Goal: Information Seeking & Learning: Learn about a topic

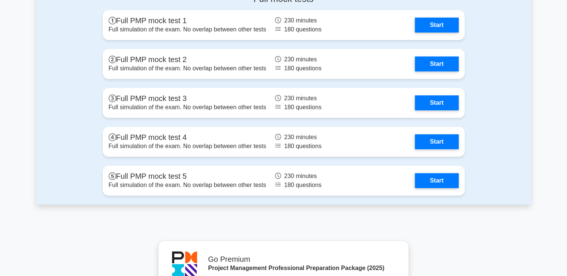
scroll to position [2956, 0]
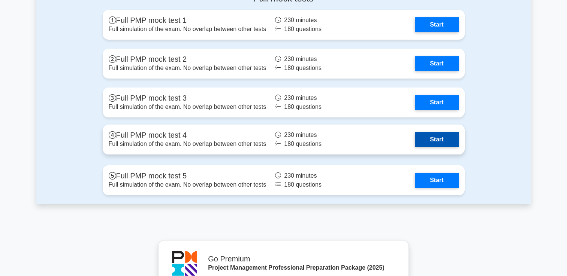
click at [435, 137] on link "Start" at bounding box center [436, 139] width 43 height 15
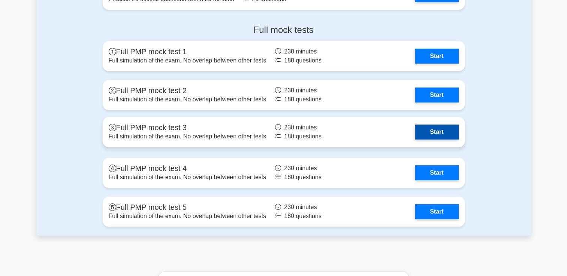
scroll to position [2926, 0]
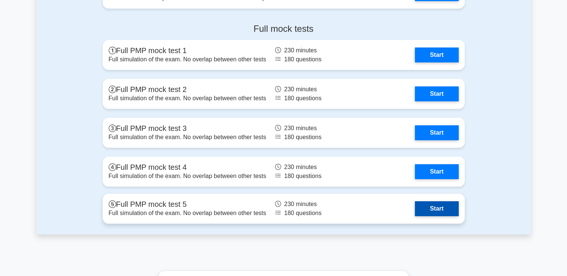
click at [432, 209] on link "Start" at bounding box center [436, 209] width 43 height 15
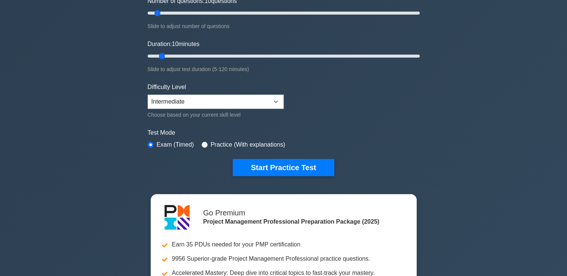
scroll to position [105, 0]
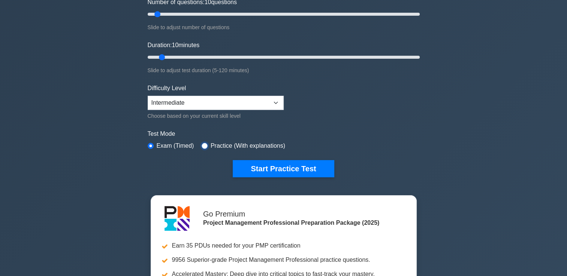
click at [202, 148] on input "radio" at bounding box center [205, 146] width 6 height 6
radio input "true"
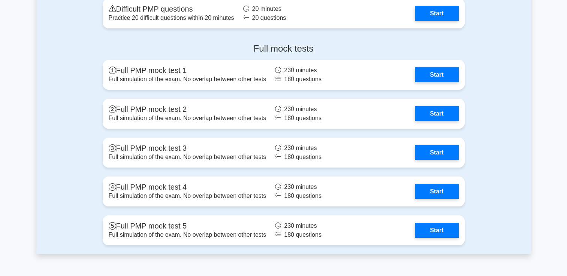
scroll to position [2958, 0]
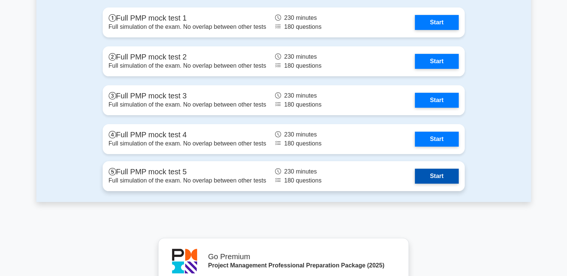
click at [432, 177] on link "Start" at bounding box center [436, 176] width 43 height 15
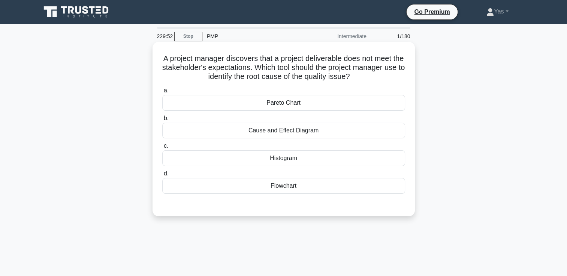
click at [384, 126] on div "Cause and Effect Diagram" at bounding box center [283, 131] width 243 height 16
click at [162, 121] on input "b. Cause and Effect Diagram" at bounding box center [162, 118] width 0 height 5
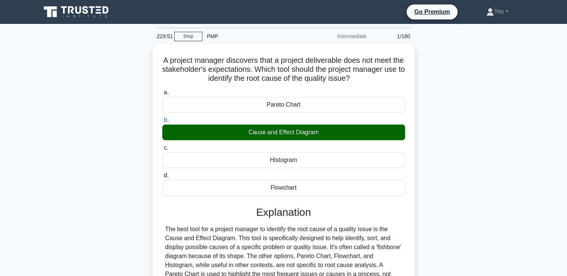
scroll to position [128, 0]
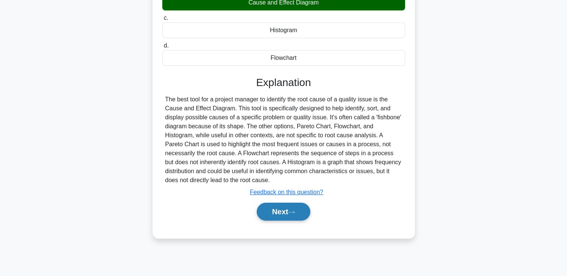
click at [285, 219] on button "Next" at bounding box center [284, 212] width 54 height 18
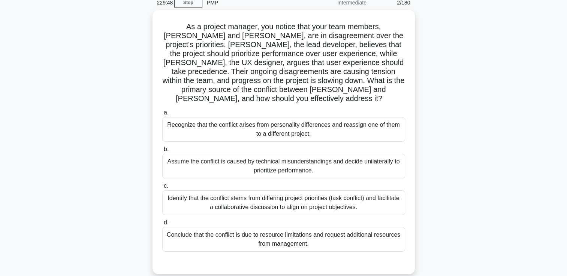
scroll to position [29, 0]
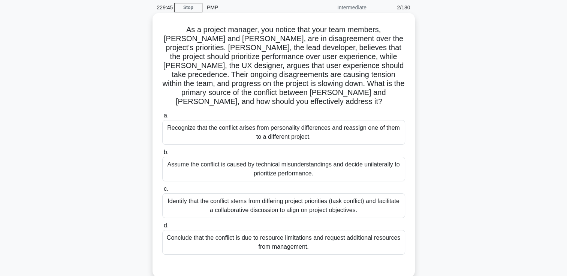
click at [277, 195] on div "Identify that the conflict stems from differing project priorities (task confli…" at bounding box center [283, 206] width 243 height 25
click at [162, 192] on input "c. Identify that the conflict stems from differing project priorities (task con…" at bounding box center [162, 189] width 0 height 5
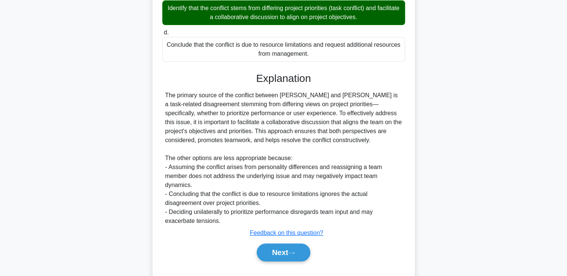
scroll to position [230, 0]
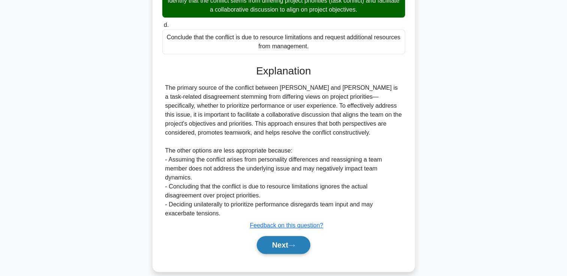
click at [270, 243] on button "Next" at bounding box center [284, 245] width 54 height 18
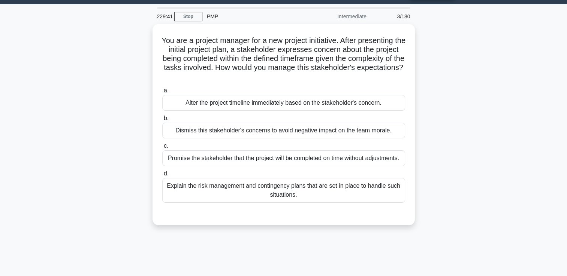
scroll to position [19, 0]
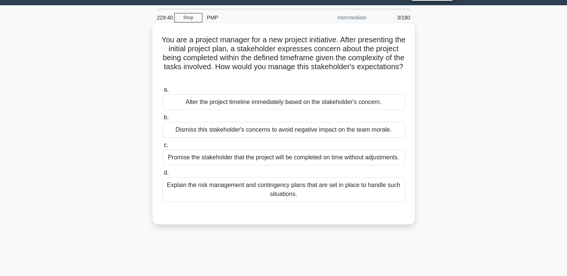
click at [289, 190] on div "Explain the risk management and contingency plans that are set in place to hand…" at bounding box center [283, 190] width 243 height 25
click at [162, 176] on input "d. Explain the risk management and contingency plans that are set in place to h…" at bounding box center [162, 173] width 0 height 5
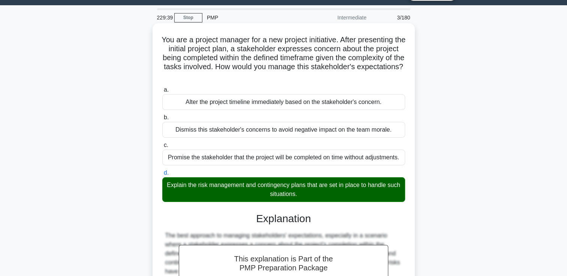
scroll to position [131, 0]
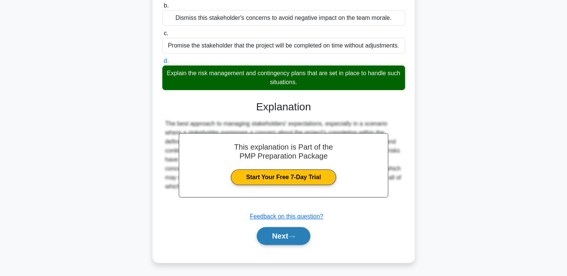
click at [278, 234] on button "Next" at bounding box center [284, 236] width 54 height 18
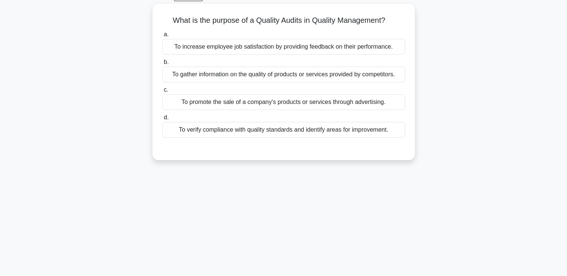
scroll to position [0, 0]
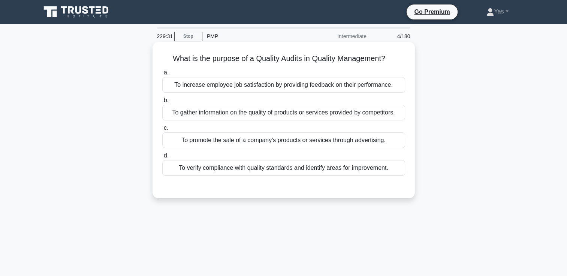
click at [281, 172] on div "To verify compliance with quality standards and identify areas for improvement." at bounding box center [283, 168] width 243 height 16
click at [162, 158] on input "d. To verify compliance with quality standards and identify areas for improveme…" at bounding box center [162, 156] width 0 height 5
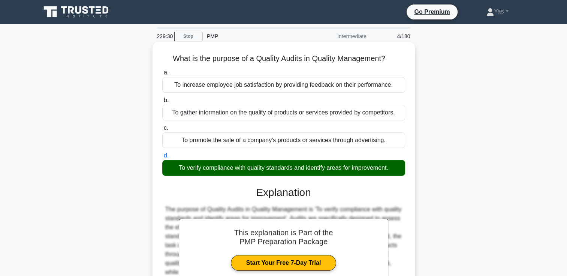
scroll to position [128, 0]
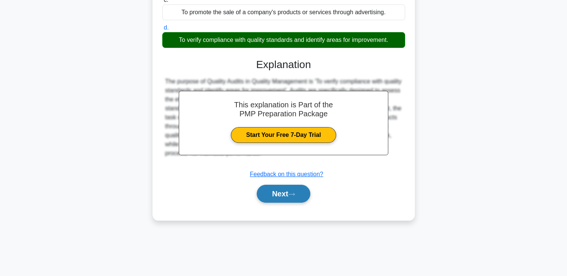
click at [279, 195] on button "Next" at bounding box center [284, 194] width 54 height 18
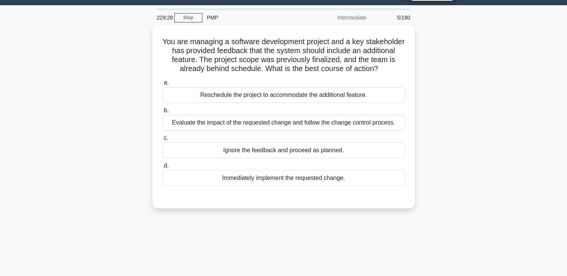
scroll to position [16, 0]
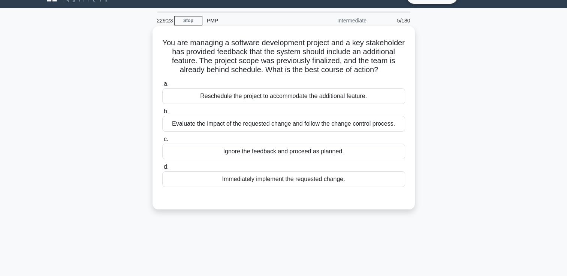
click at [324, 127] on div "Evaluate the impact of the requested change and follow the change control proce…" at bounding box center [283, 124] width 243 height 16
click at [162, 114] on input "b. Evaluate the impact of the requested change and follow the change control pr…" at bounding box center [162, 111] width 0 height 5
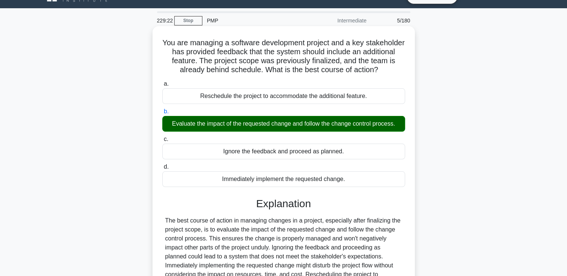
scroll to position [128, 0]
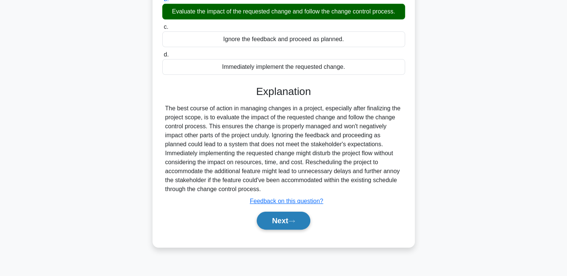
click at [283, 218] on button "Next" at bounding box center [284, 221] width 54 height 18
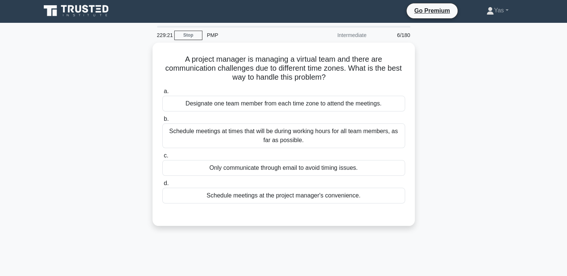
scroll to position [0, 0]
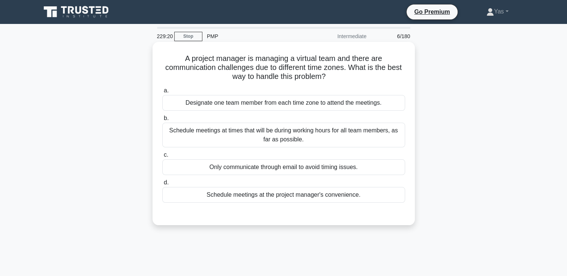
click at [318, 131] on div "Schedule meetings at times that will be during working hours for all team membe…" at bounding box center [283, 135] width 243 height 25
click at [162, 121] on input "b. Schedule meetings at times that will be during working hours for all team me…" at bounding box center [162, 118] width 0 height 5
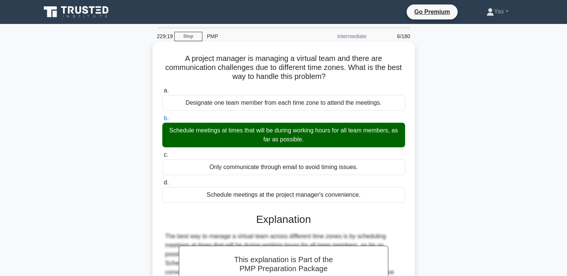
scroll to position [128, 0]
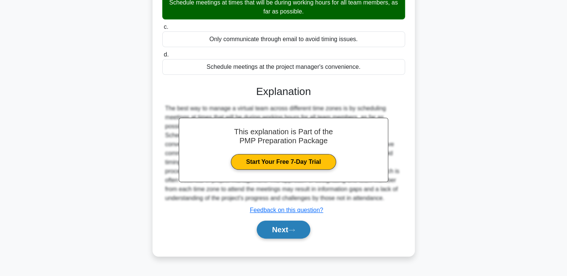
click at [278, 233] on button "Next" at bounding box center [284, 230] width 54 height 18
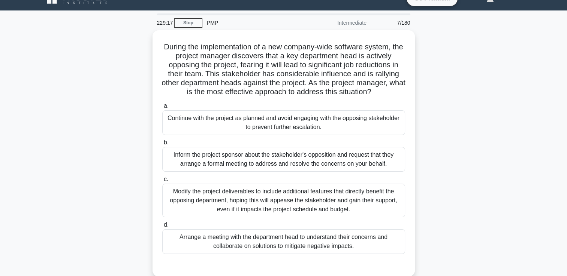
scroll to position [14, 0]
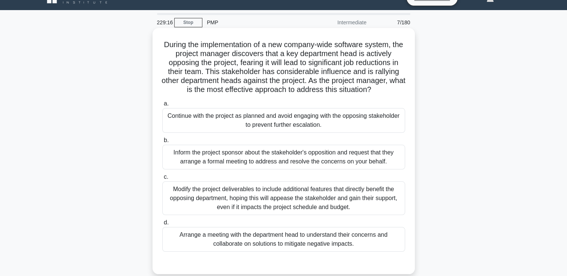
click at [278, 199] on div "Modify the project deliverables to include additional features that directly be…" at bounding box center [283, 199] width 243 height 34
click at [162, 180] on input "c. Modify the project deliverables to include additional features that directly…" at bounding box center [162, 177] width 0 height 5
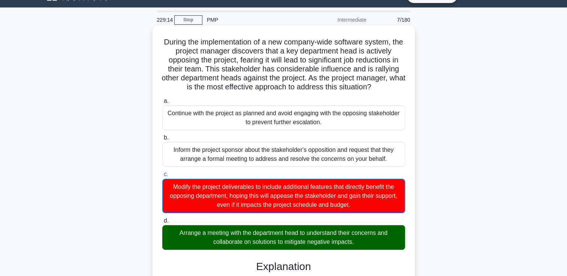
scroll to position [15, 0]
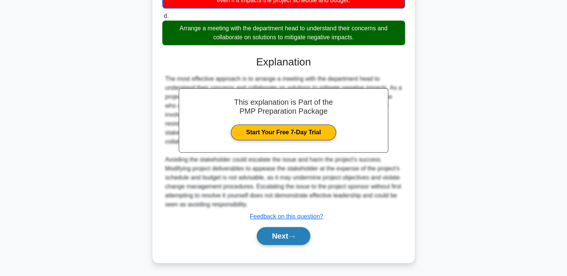
click at [270, 238] on button "Next" at bounding box center [284, 236] width 54 height 18
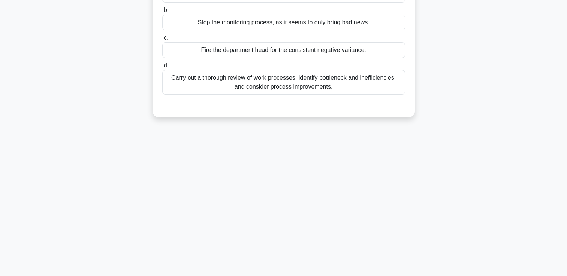
scroll to position [0, 0]
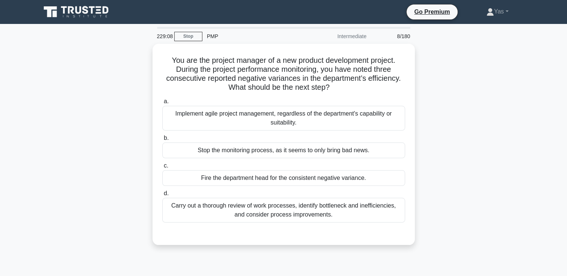
click at [57, 13] on icon at bounding box center [54, 14] width 4 height 6
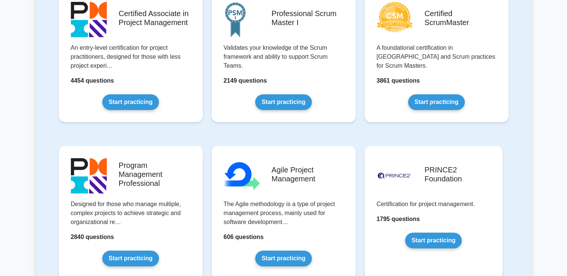
scroll to position [381, 0]
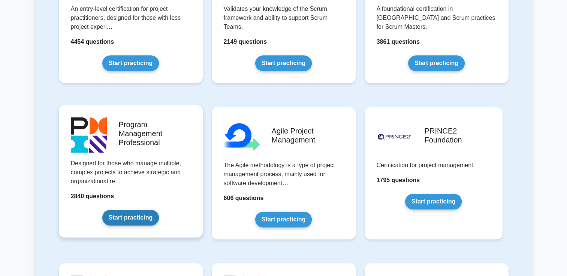
click at [115, 221] on link "Start practicing" at bounding box center [130, 218] width 57 height 16
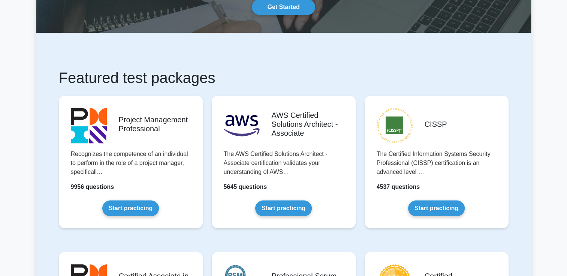
scroll to position [0, 0]
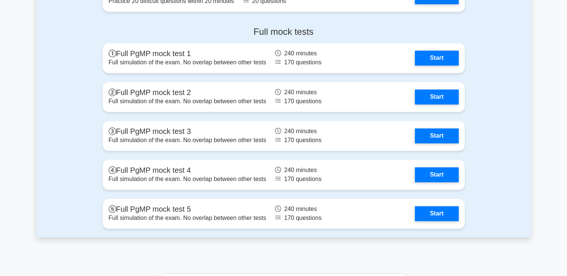
scroll to position [1155, 0]
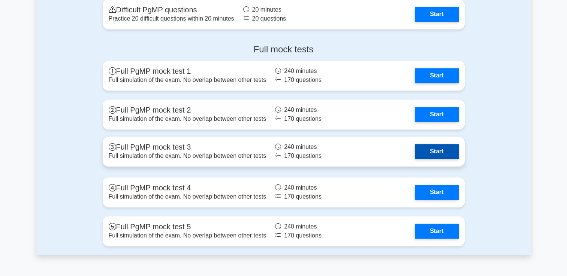
click at [433, 151] on link "Start" at bounding box center [436, 151] width 43 height 15
